Goal: Transaction & Acquisition: Purchase product/service

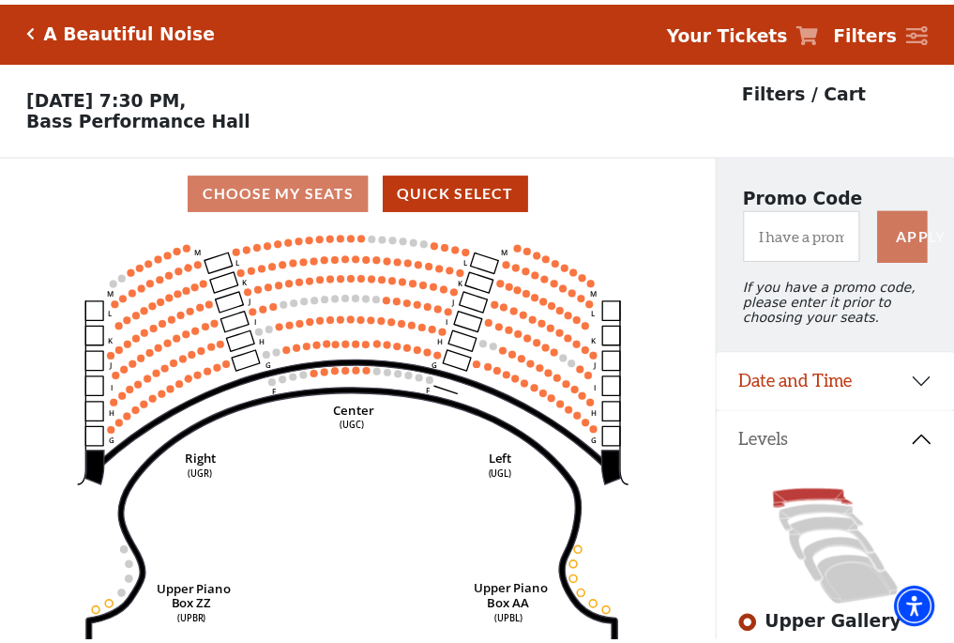
scroll to position [87, 0]
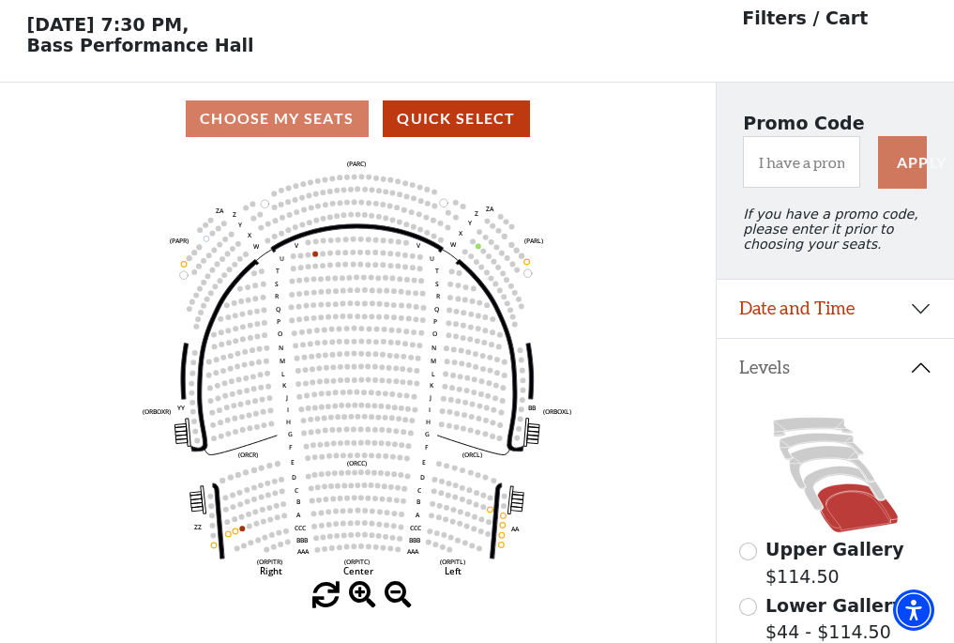
scroll to position [87, 0]
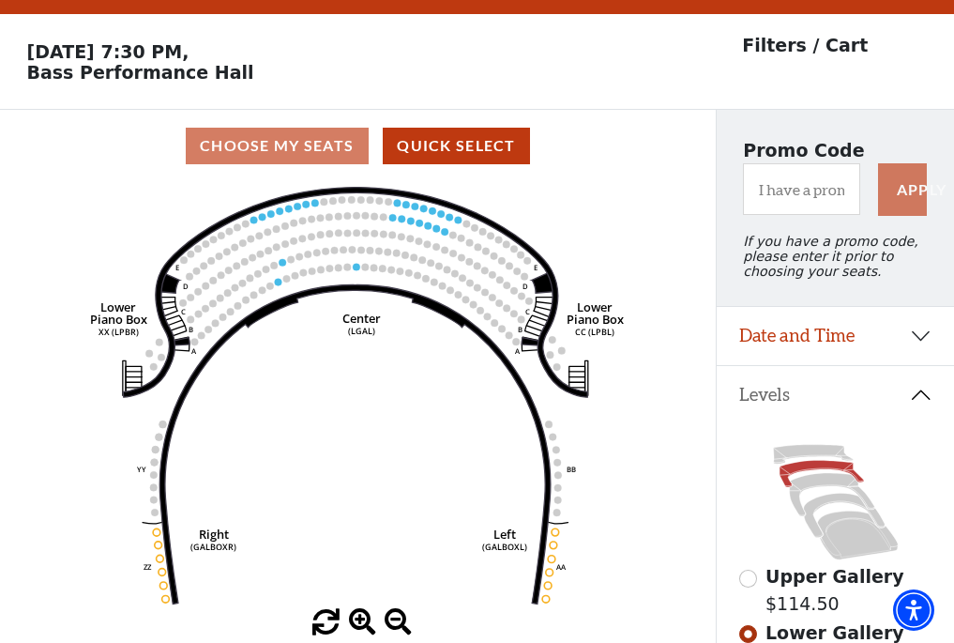
scroll to position [87, 0]
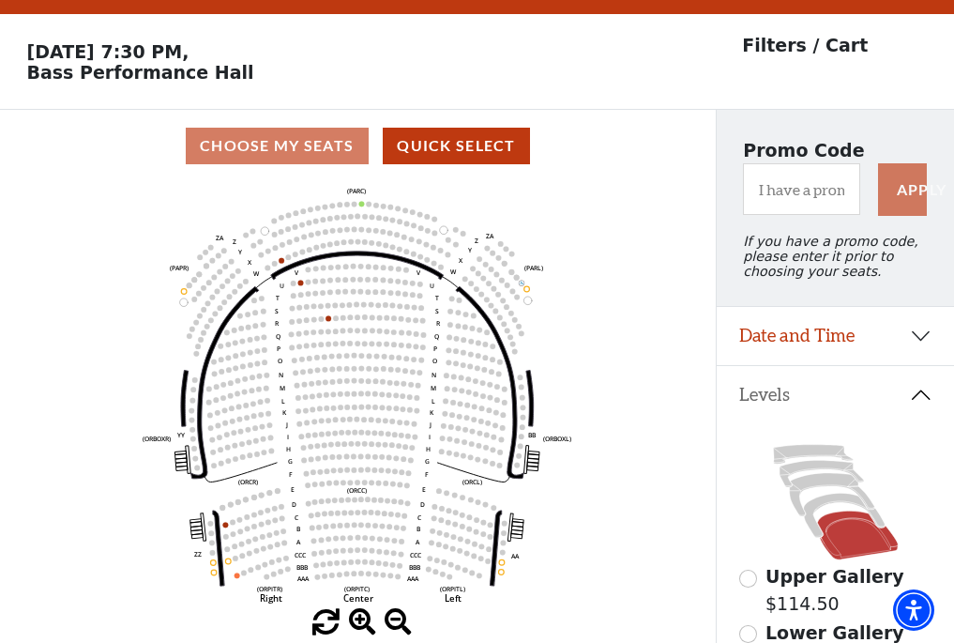
scroll to position [87, 0]
